Goal: Task Accomplishment & Management: Use online tool/utility

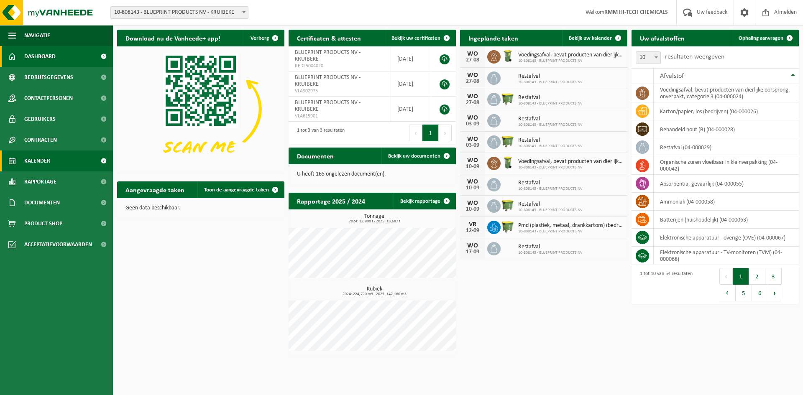
click at [47, 162] on span "Kalender" at bounding box center [37, 161] width 26 height 21
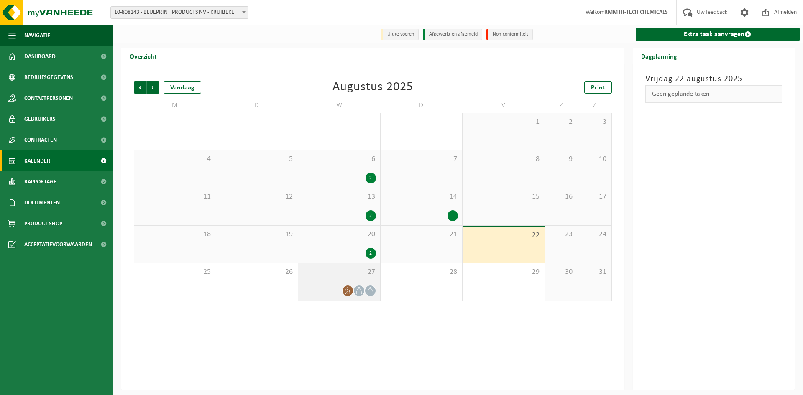
click at [319, 287] on div at bounding box center [339, 290] width 74 height 11
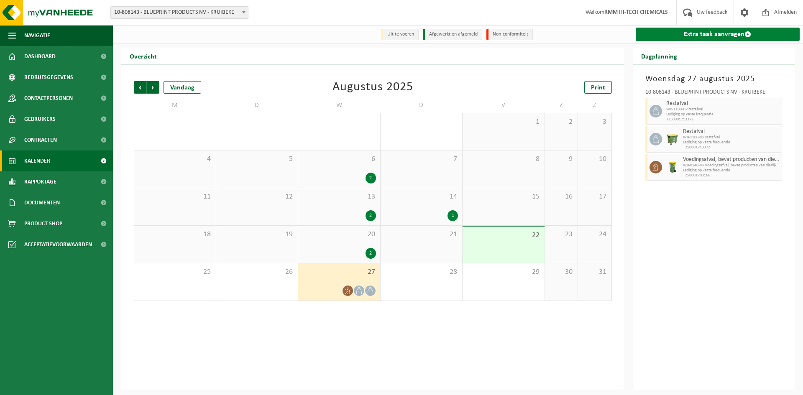
click at [710, 33] on link "Extra taak aanvragen" at bounding box center [718, 34] width 164 height 13
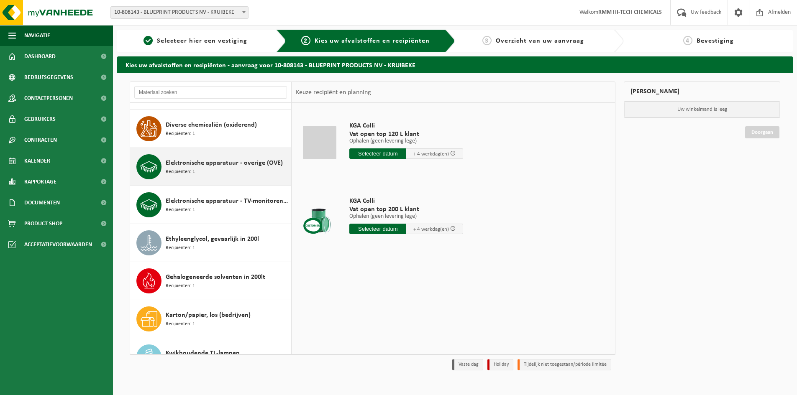
scroll to position [376, 0]
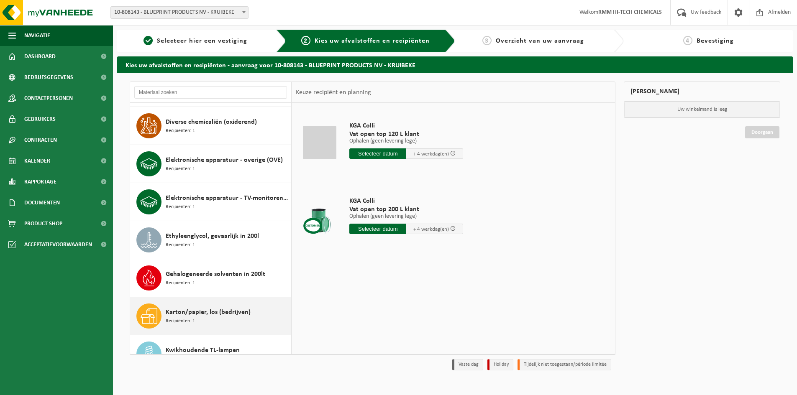
click at [181, 314] on span "Karton/papier, los (bedrijven)" at bounding box center [208, 312] width 85 height 10
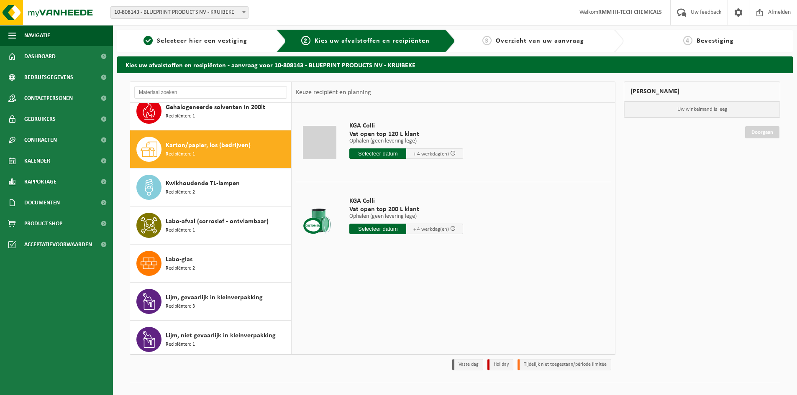
scroll to position [571, 0]
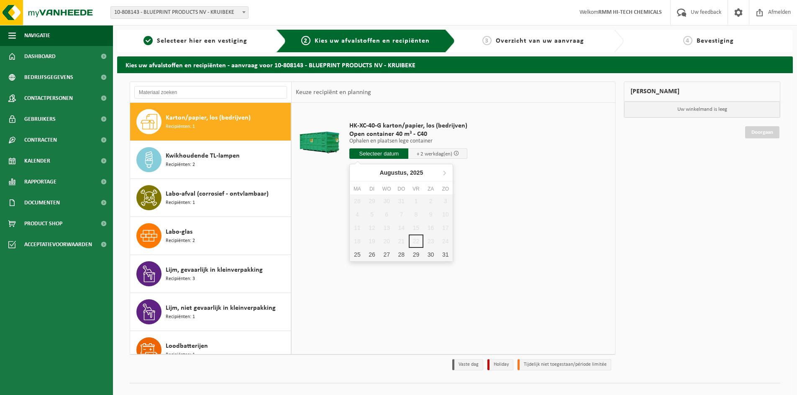
click at [390, 154] on input "text" at bounding box center [378, 153] width 59 height 10
click at [386, 252] on div "27" at bounding box center [386, 254] width 15 height 13
type input "Van 2025-08-27"
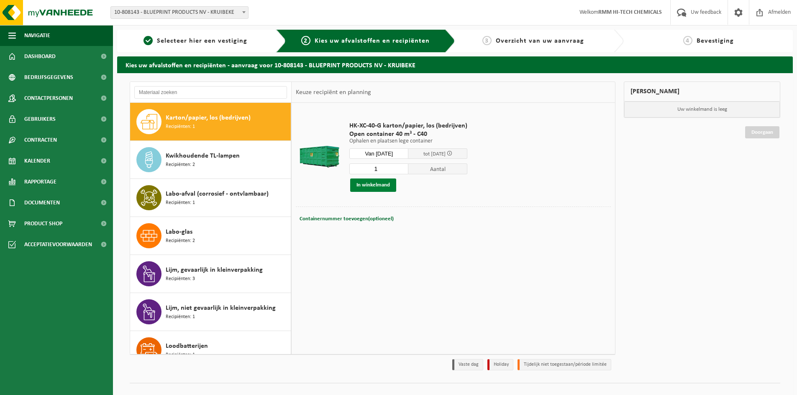
click at [378, 185] on button "In winkelmand" at bounding box center [373, 185] width 46 height 13
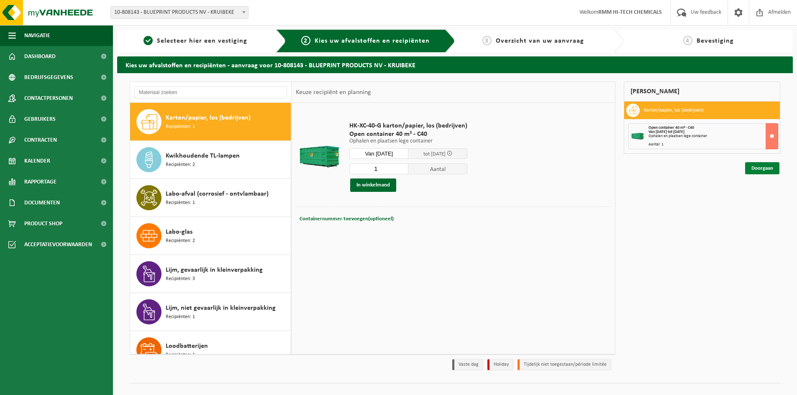
click at [761, 169] on link "Doorgaan" at bounding box center [762, 168] width 34 height 12
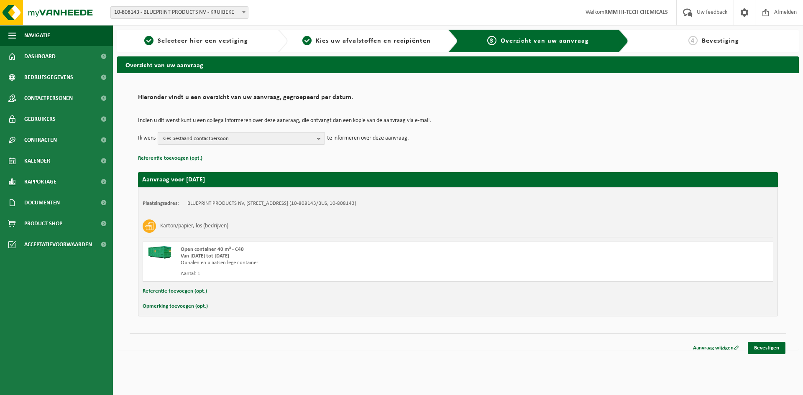
click at [318, 138] on b "button" at bounding box center [321, 139] width 8 height 12
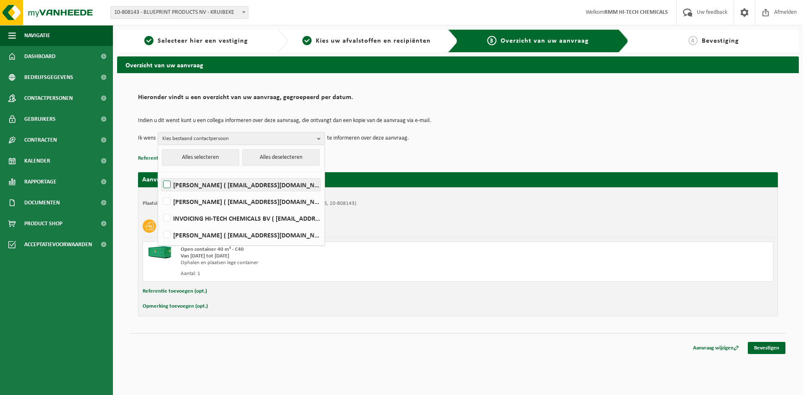
click at [165, 185] on label "FRANKY DE VLEESCHHOUWER ( franky.devleeschhouwer@blueprint-products.com )" at bounding box center [240, 185] width 159 height 13
click at [160, 174] on input "FRANKY DE VLEESCHHOUWER ( franky.devleeschhouwer@blueprint-products.com )" at bounding box center [160, 174] width 0 height 0
checkbox input "true"
click at [166, 233] on label "Jeroen Lippens ( jeroen.lippens@blueprint-products.com )" at bounding box center [240, 235] width 159 height 13
click at [160, 225] on input "Jeroen Lippens ( jeroen.lippens@blueprint-products.com )" at bounding box center [160, 224] width 0 height 0
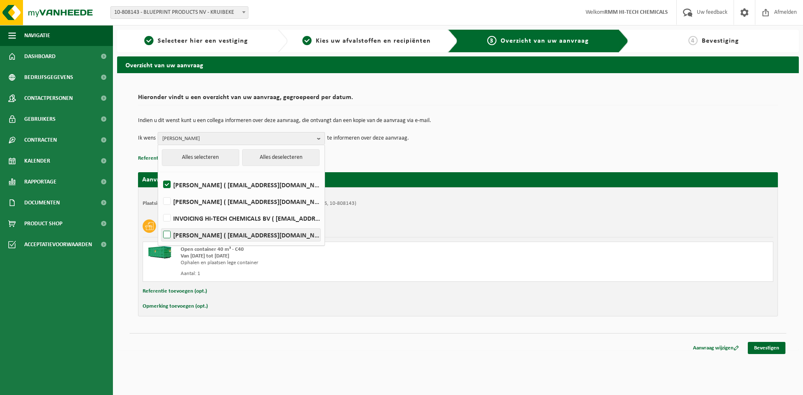
checkbox input "true"
click at [480, 155] on p "Referentie toevoegen (opt.)" at bounding box center [458, 158] width 640 height 11
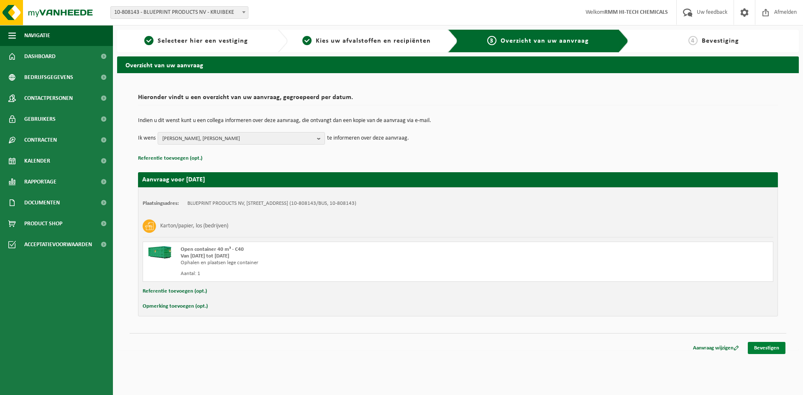
click at [764, 349] on link "Bevestigen" at bounding box center [767, 348] width 38 height 12
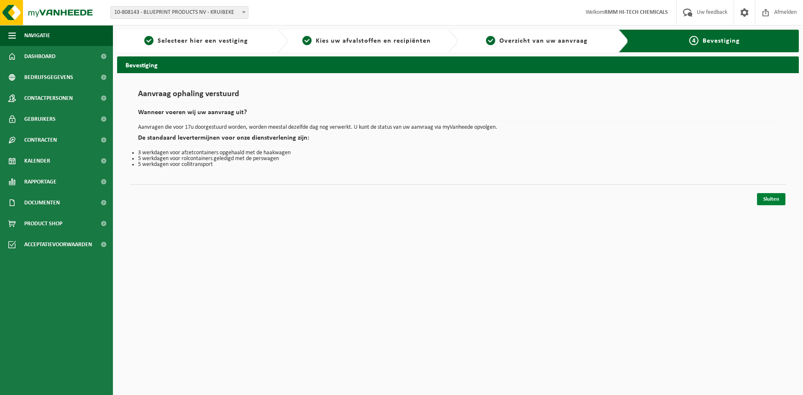
click at [771, 200] on link "Sluiten" at bounding box center [771, 199] width 28 height 12
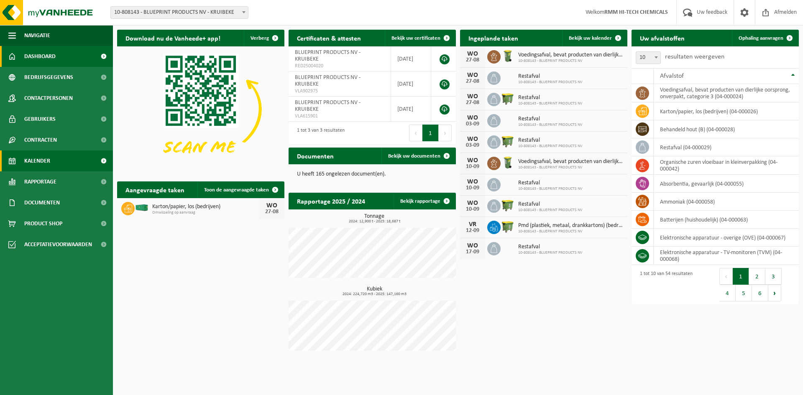
click at [38, 162] on span "Kalender" at bounding box center [37, 161] width 26 height 21
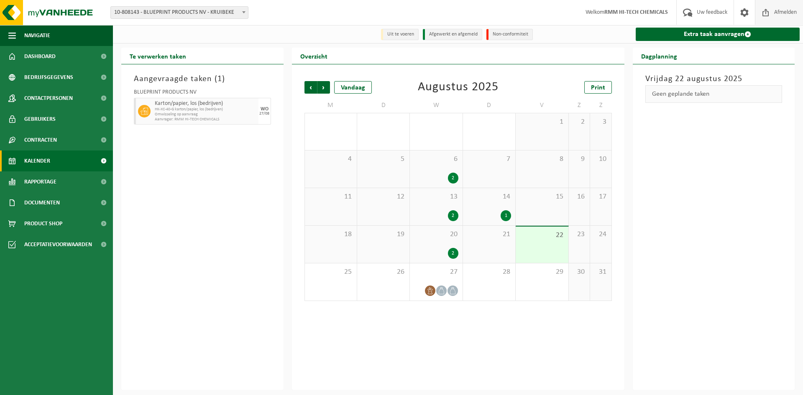
click at [789, 13] on span "Afmelden" at bounding box center [785, 12] width 27 height 25
